Goal: Task Accomplishment & Management: Use online tool/utility

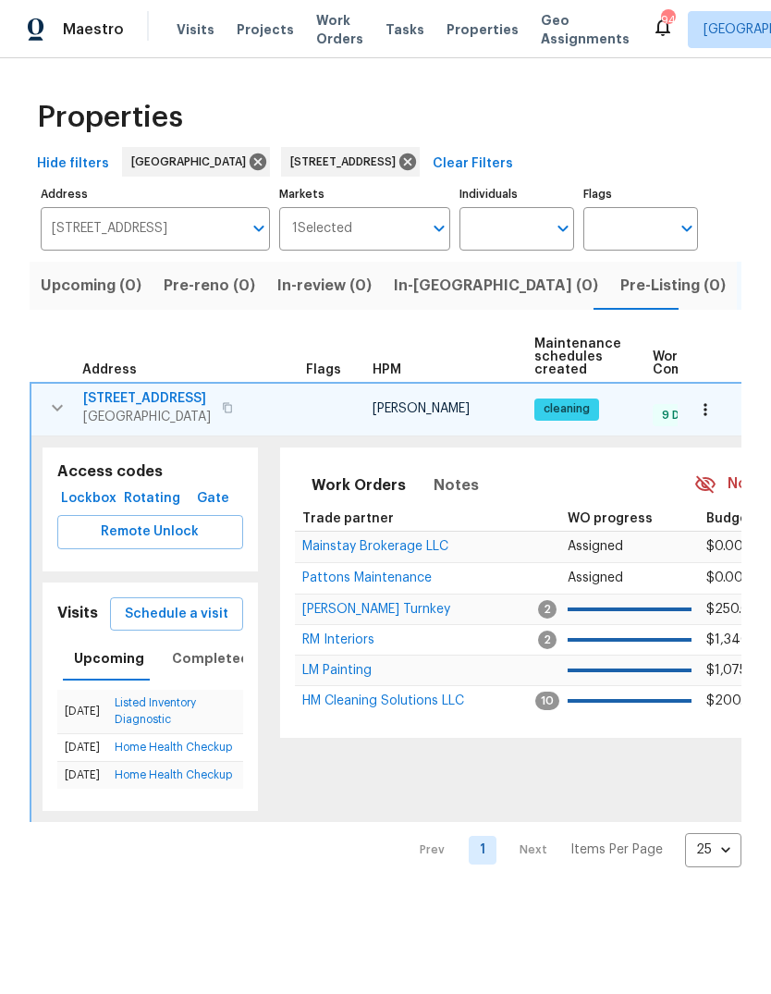
click at [185, 232] on input "[STREET_ADDRESS]" at bounding box center [142, 228] width 202 height 43
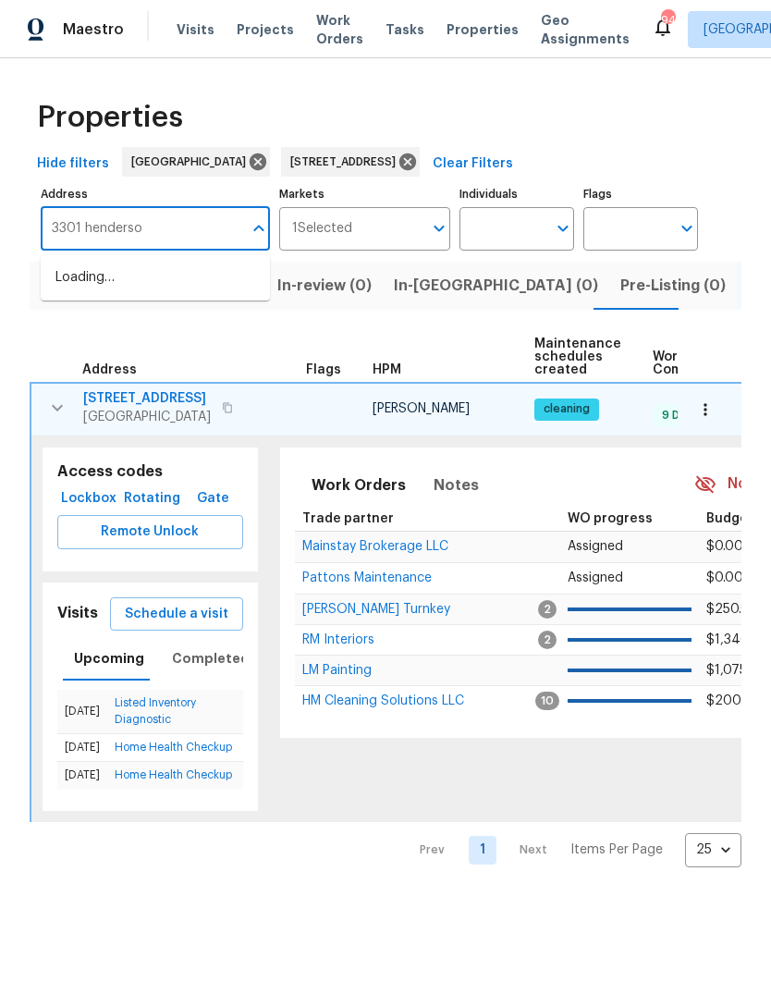
type input "3301 [PERSON_NAME]"
click at [145, 299] on li "[STREET_ADDRESS][PERSON_NAME]" at bounding box center [155, 288] width 229 height 50
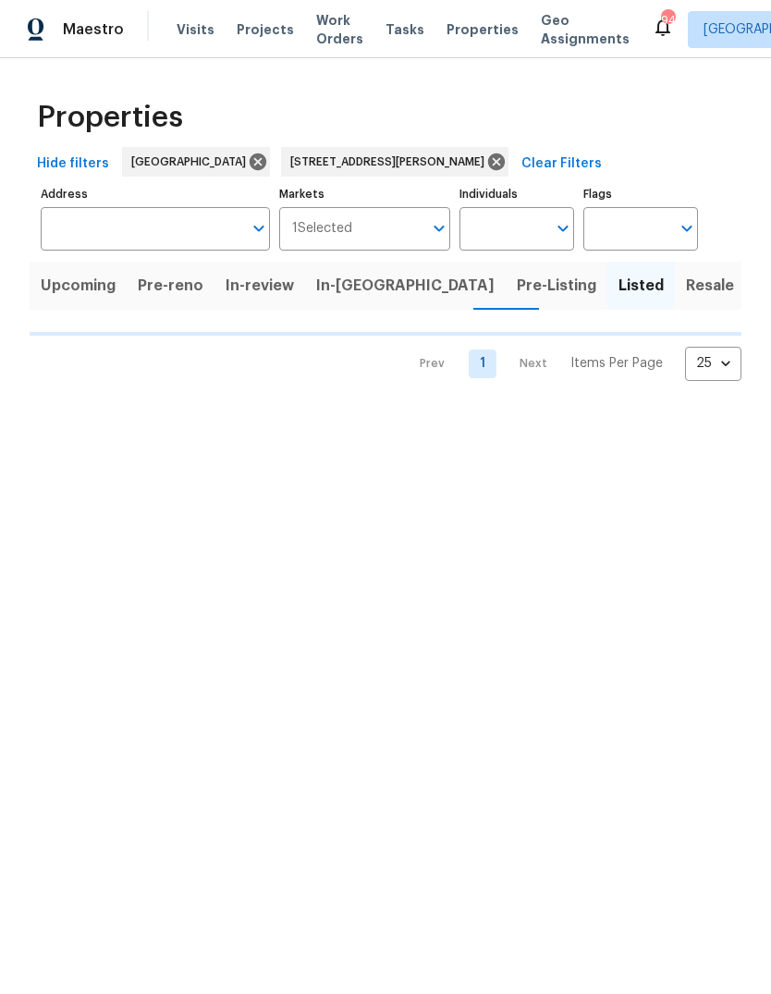
type input "[STREET_ADDRESS][PERSON_NAME]"
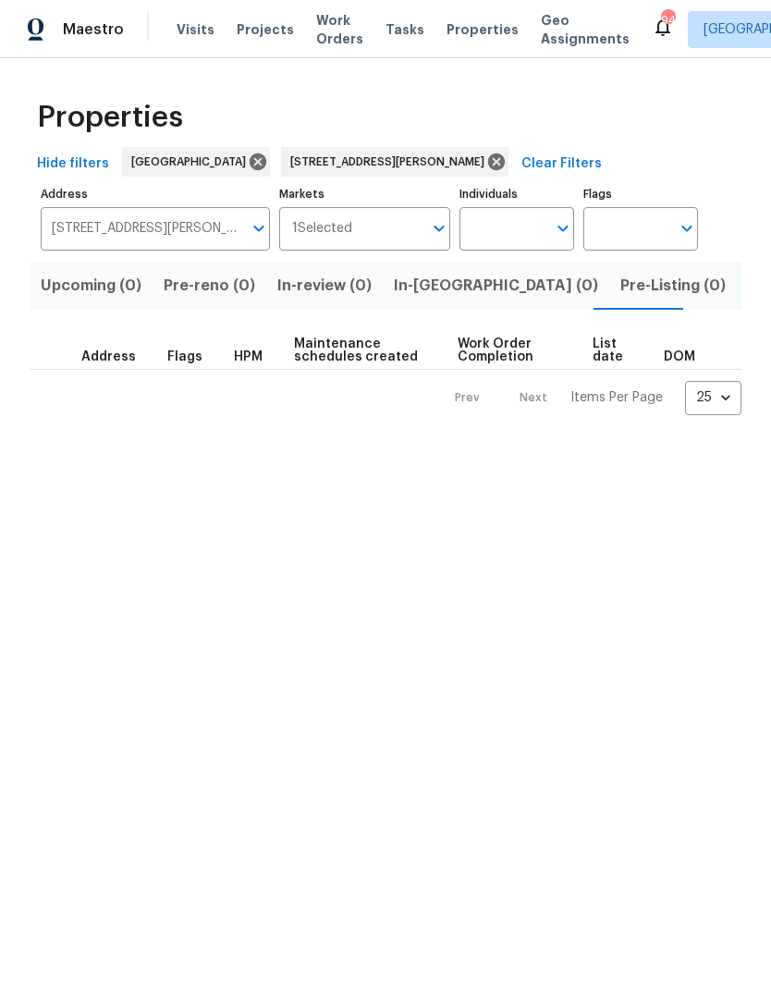
click at [180, 234] on input "[STREET_ADDRESS][PERSON_NAME]" at bounding box center [142, 228] width 202 height 43
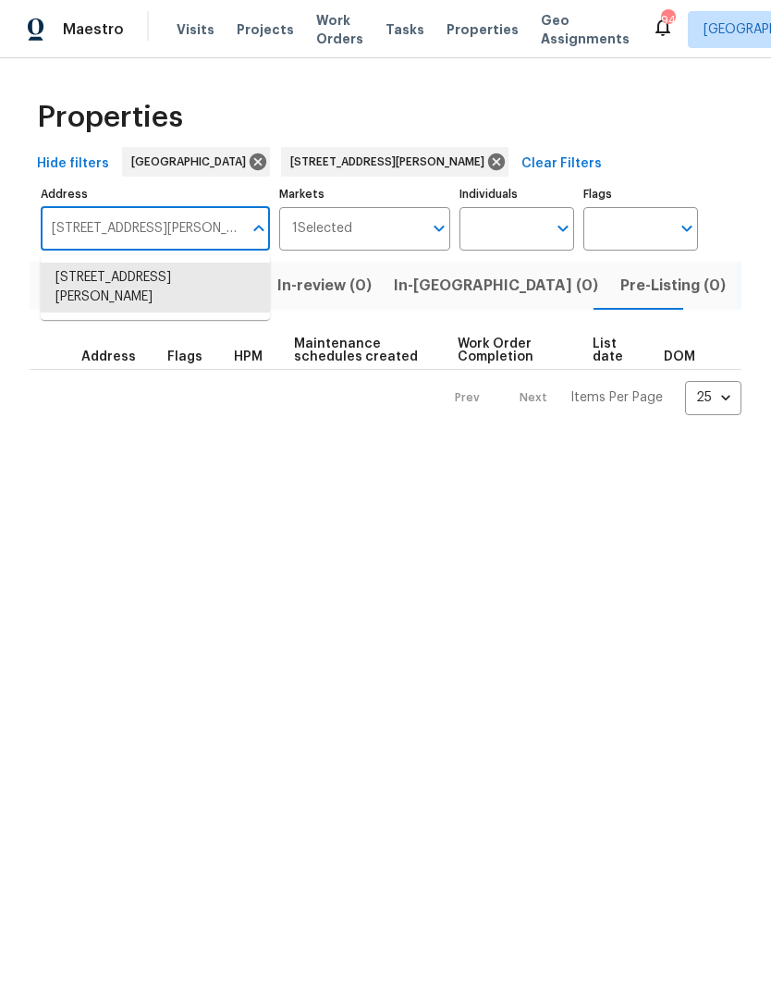
click at [205, 238] on input "[STREET_ADDRESS][PERSON_NAME]" at bounding box center [142, 228] width 202 height 43
click at [233, 237] on input "[STREET_ADDRESS][PERSON_NAME]" at bounding box center [142, 228] width 202 height 43
type input "[STREET_ADDRESS][PERSON_NAME]"
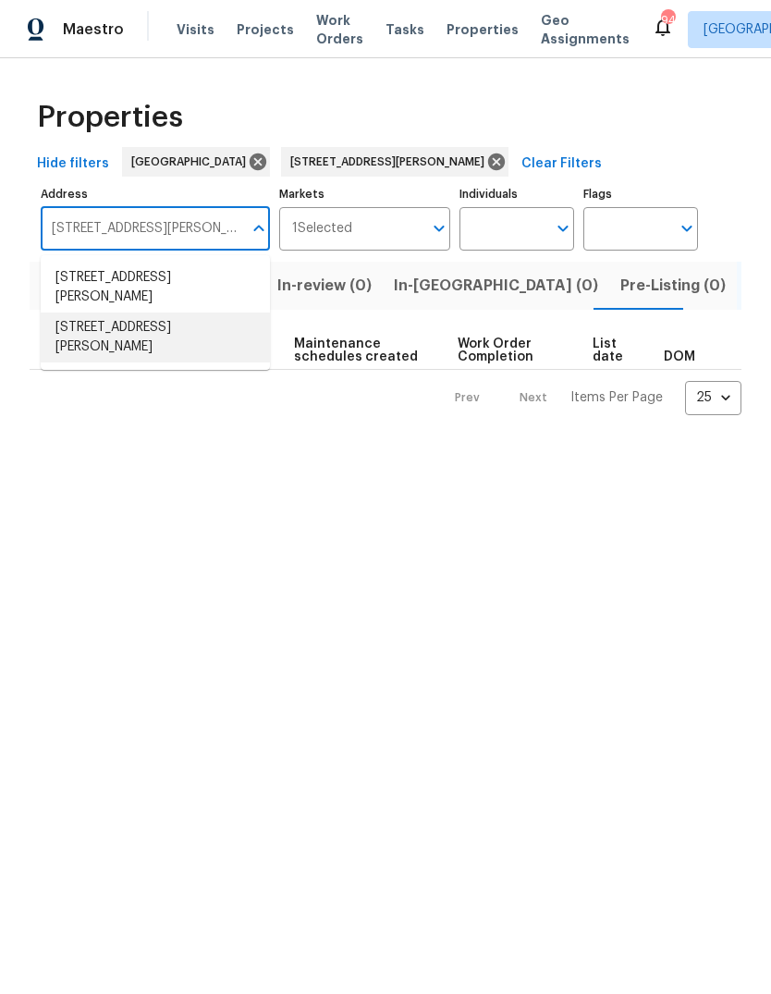
click at [179, 339] on li "[STREET_ADDRESS][PERSON_NAME]" at bounding box center [155, 337] width 229 height 50
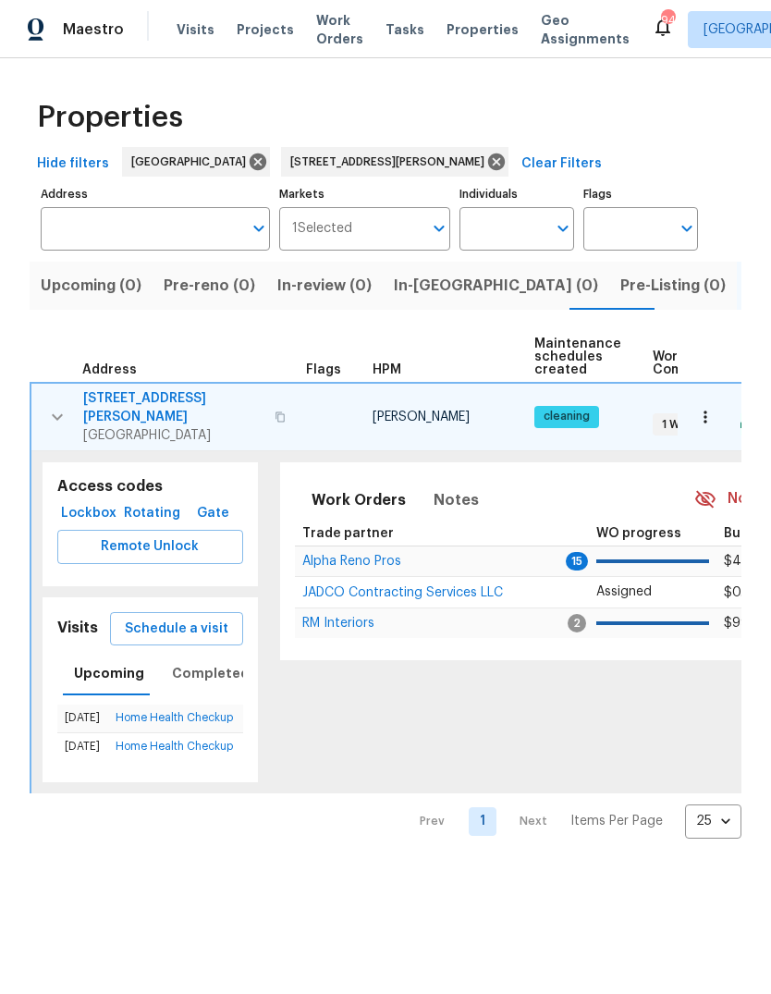
type input "[STREET_ADDRESS][PERSON_NAME]"
click at [212, 630] on span "Schedule a visit" at bounding box center [177, 629] width 104 height 23
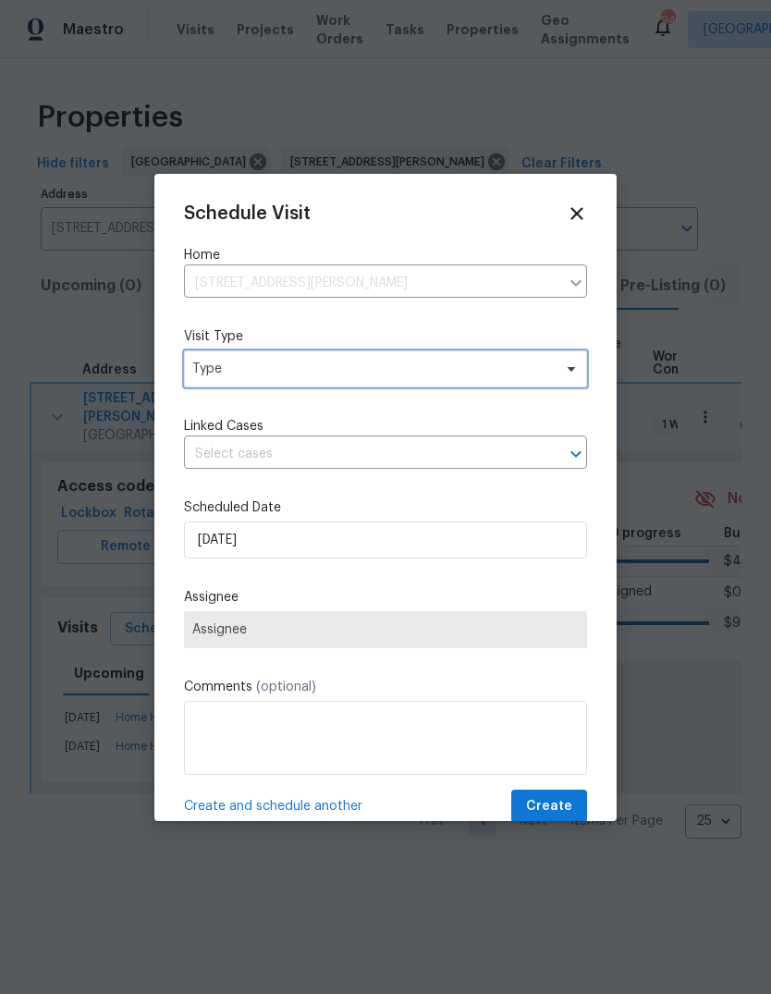
click at [426, 381] on span "Type" at bounding box center [385, 368] width 403 height 37
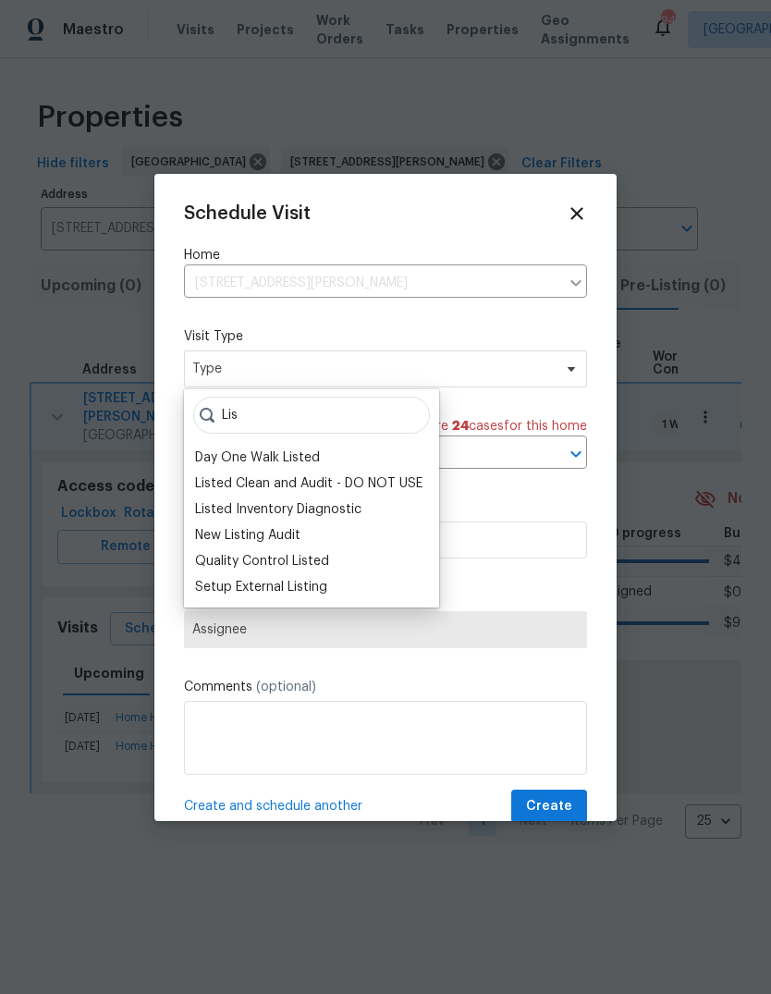
type input "Lis"
click at [350, 512] on div "Listed Inventory Diagnostic" at bounding box center [278, 509] width 166 height 18
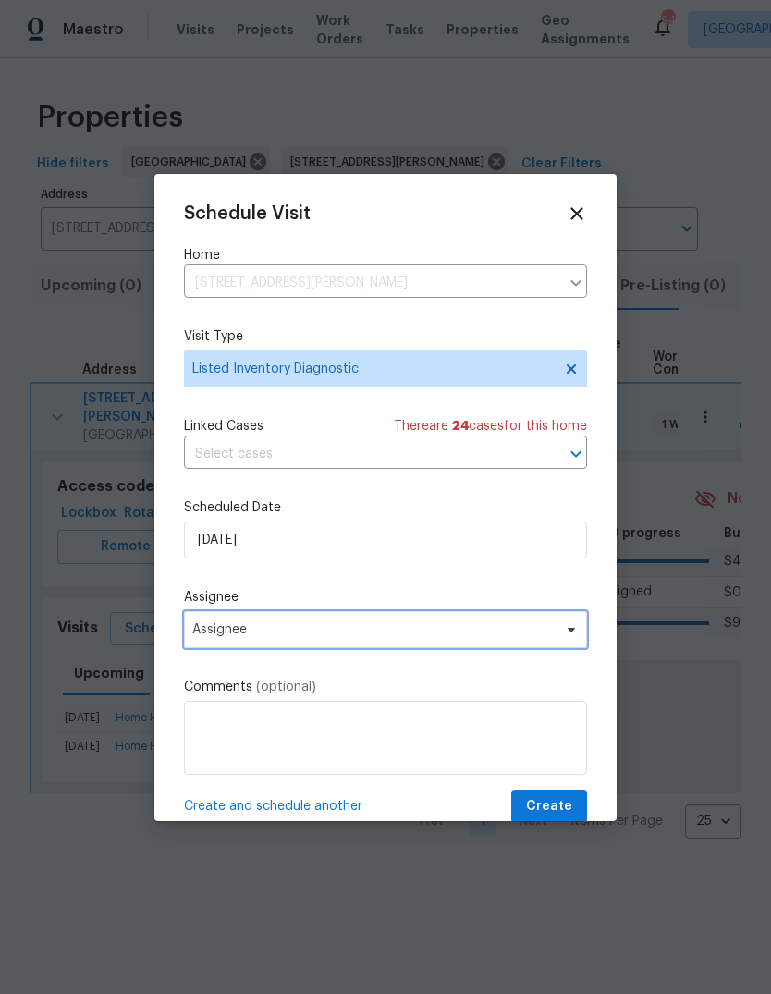
click at [351, 636] on span "Assignee" at bounding box center [373, 629] width 362 height 15
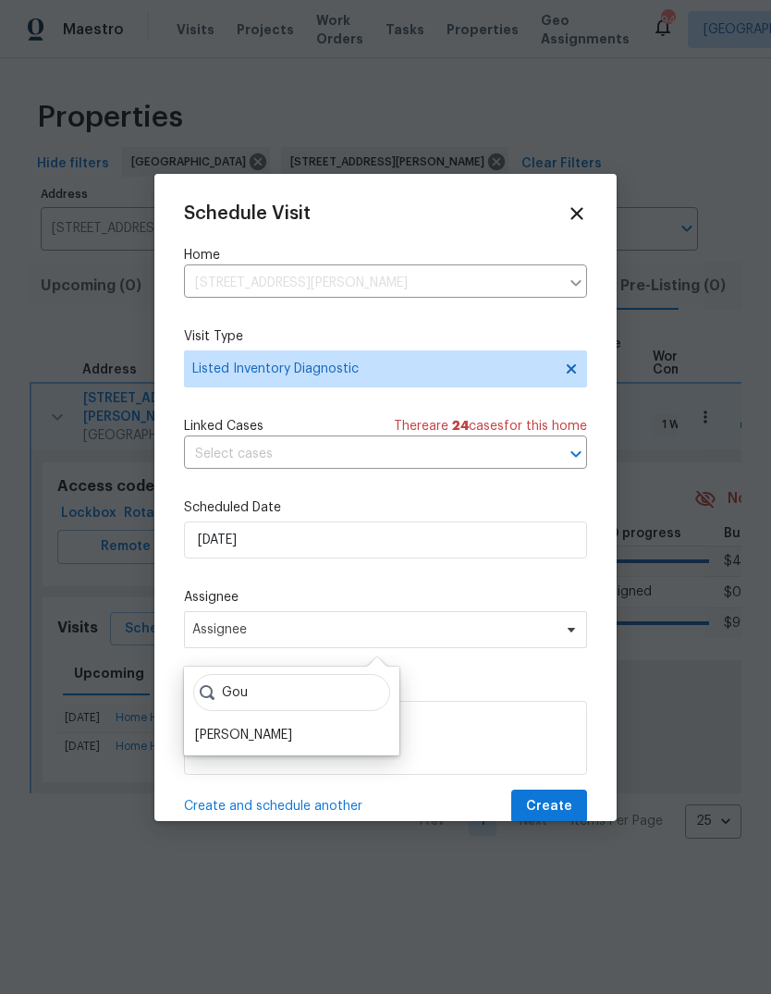
type input "Gou"
click at [283, 737] on div "[PERSON_NAME]" at bounding box center [243, 735] width 97 height 18
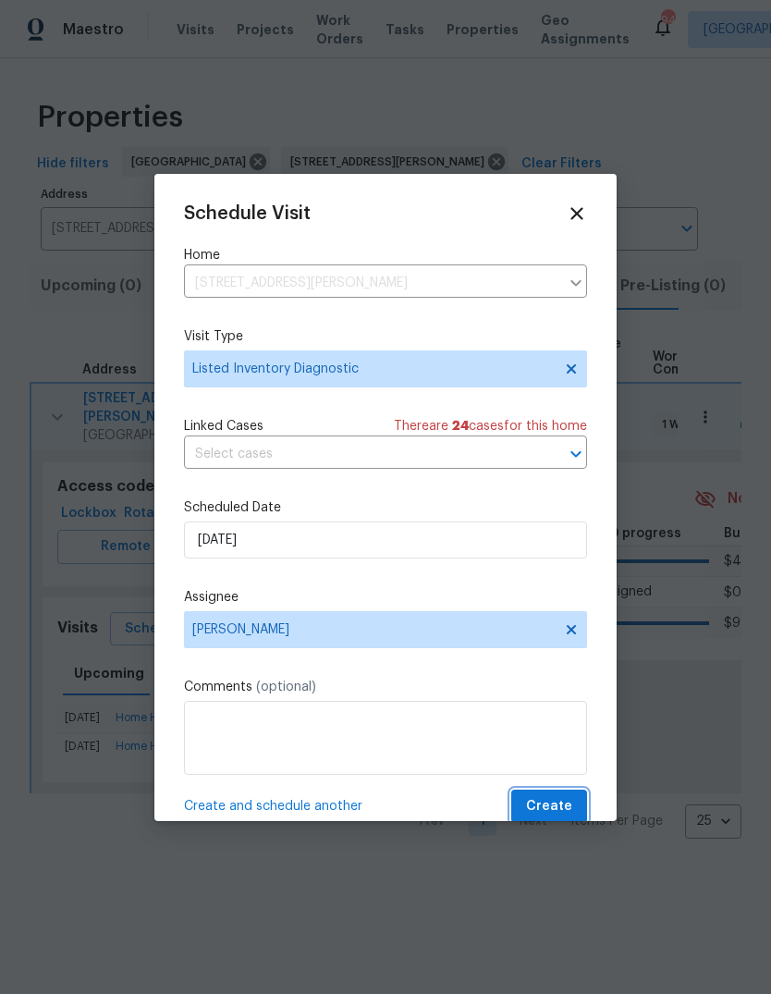
click at [558, 802] on span "Create" at bounding box center [549, 806] width 46 height 23
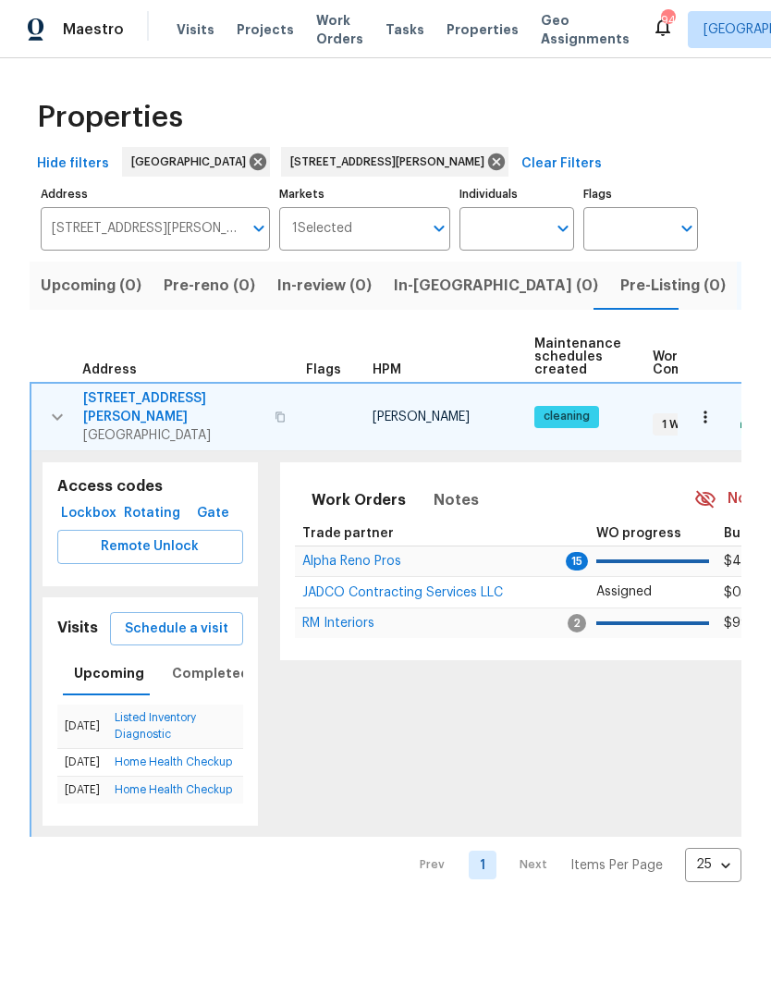
click at [702, 424] on icon "button" at bounding box center [705, 417] width 18 height 18
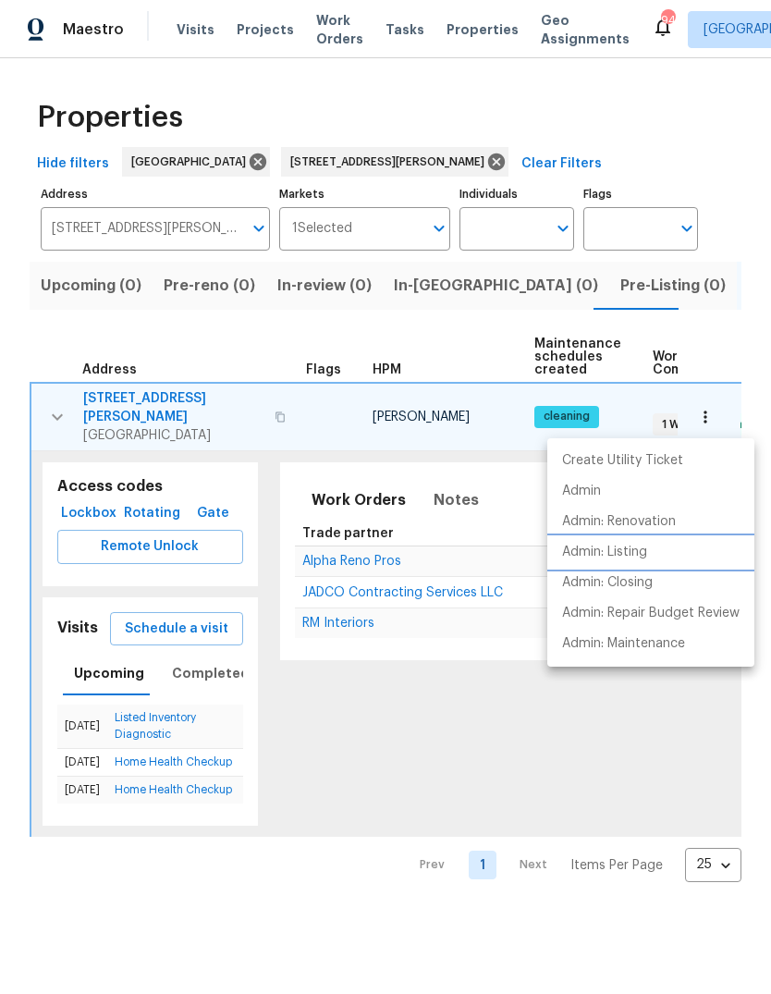
click at [643, 553] on p "Admin: Listing" at bounding box center [604, 552] width 85 height 19
